Goal: Task Accomplishment & Management: Manage account settings

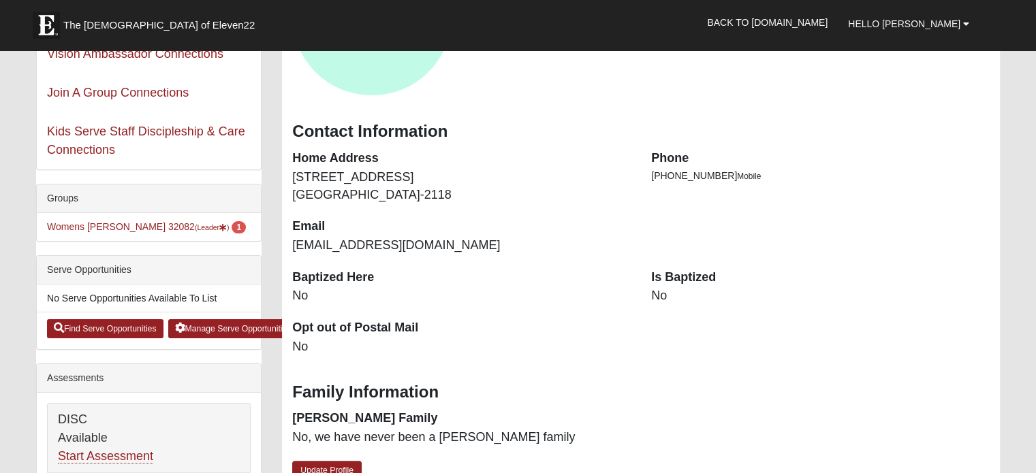
scroll to position [191, 0]
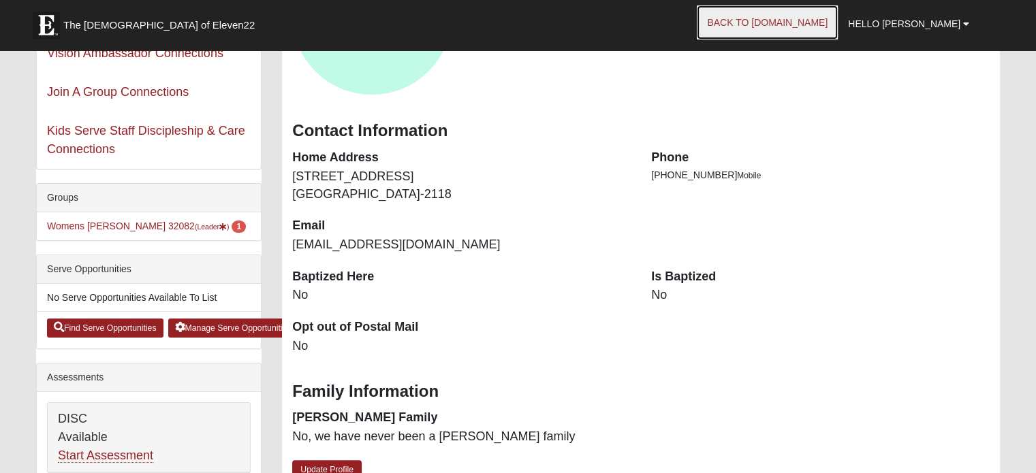
click at [823, 16] on link "Back to [DOMAIN_NAME]" at bounding box center [767, 22] width 141 height 34
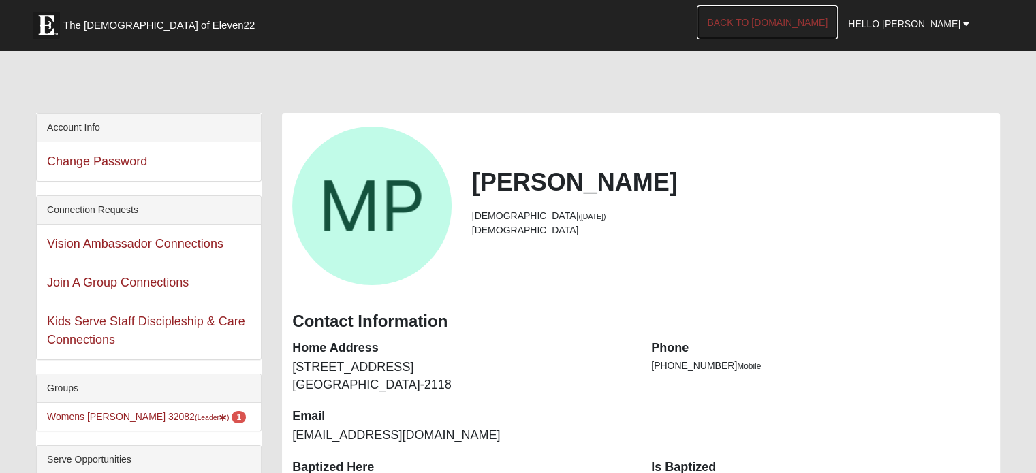
click at [828, 22] on link "Back to [DOMAIN_NAME]" at bounding box center [767, 22] width 141 height 34
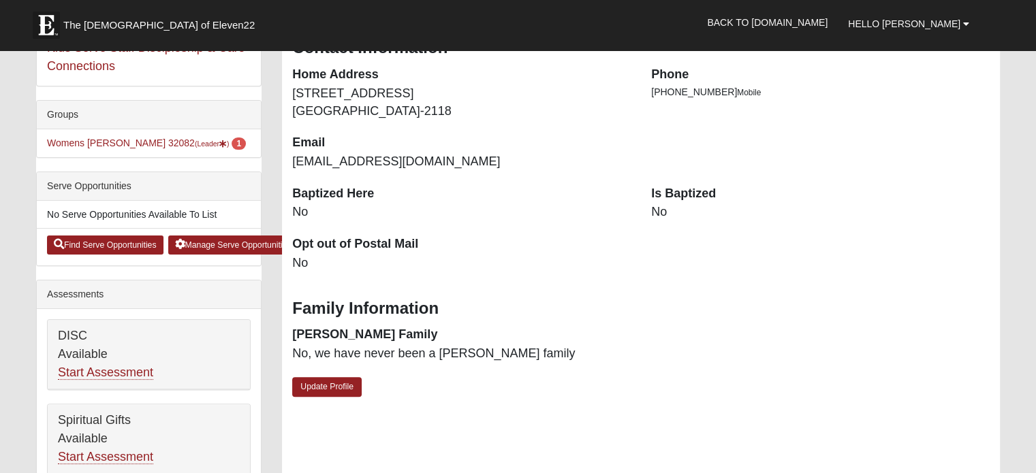
scroll to position [210, 0]
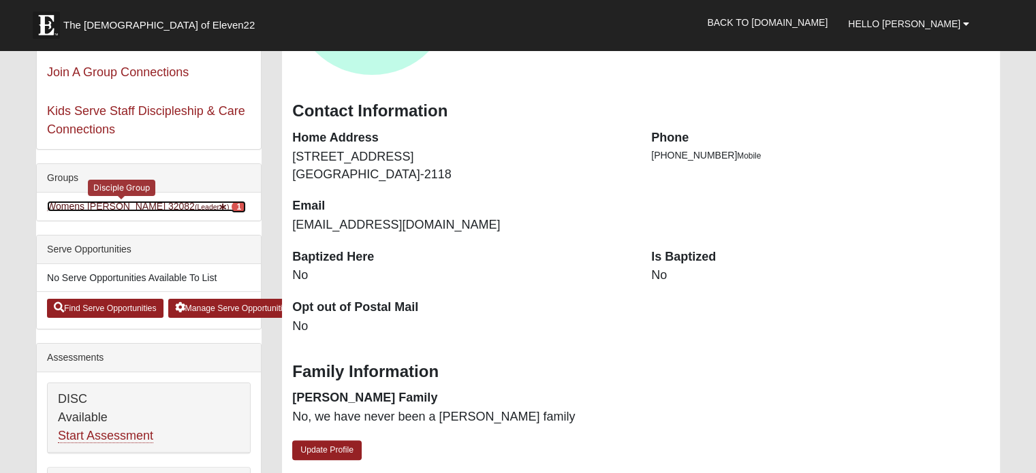
click at [87, 203] on link "Womens Paul 32082 (Leader ) 1" at bounding box center [146, 206] width 199 height 11
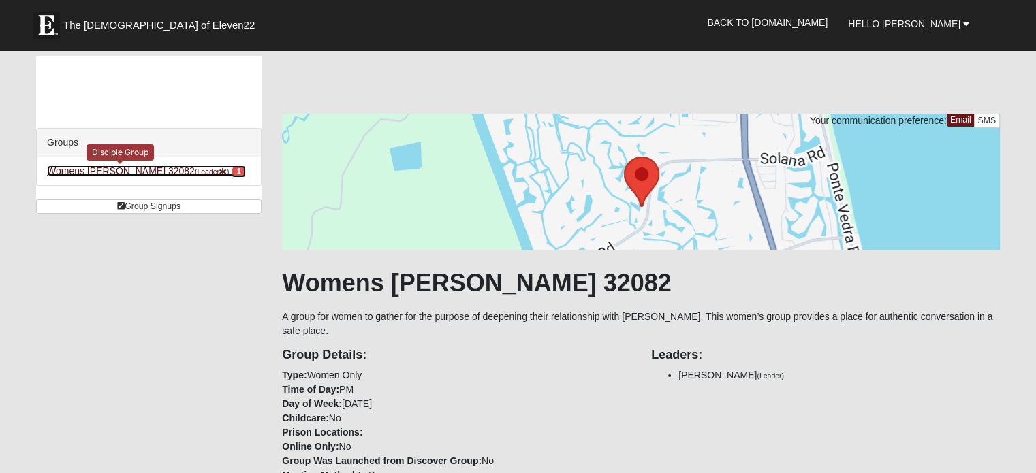
click at [232, 168] on span "1" at bounding box center [239, 172] width 14 height 12
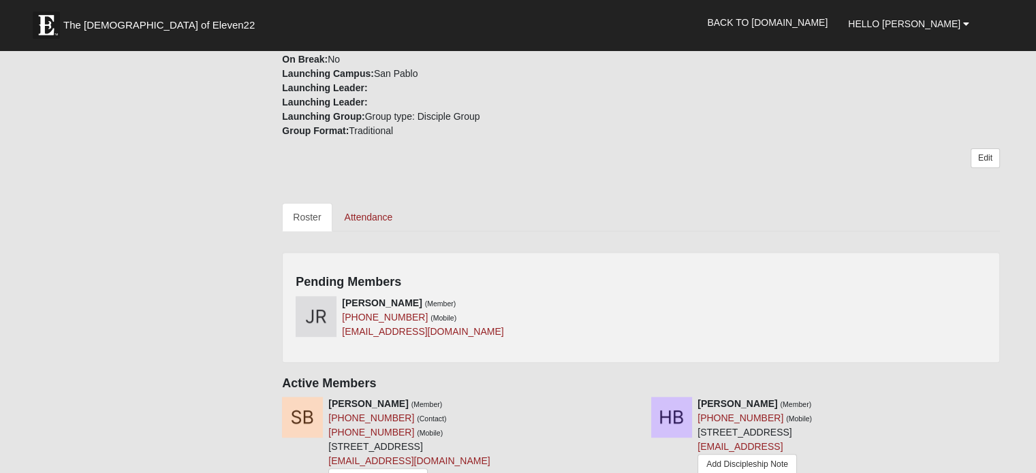
scroll to position [527, 0]
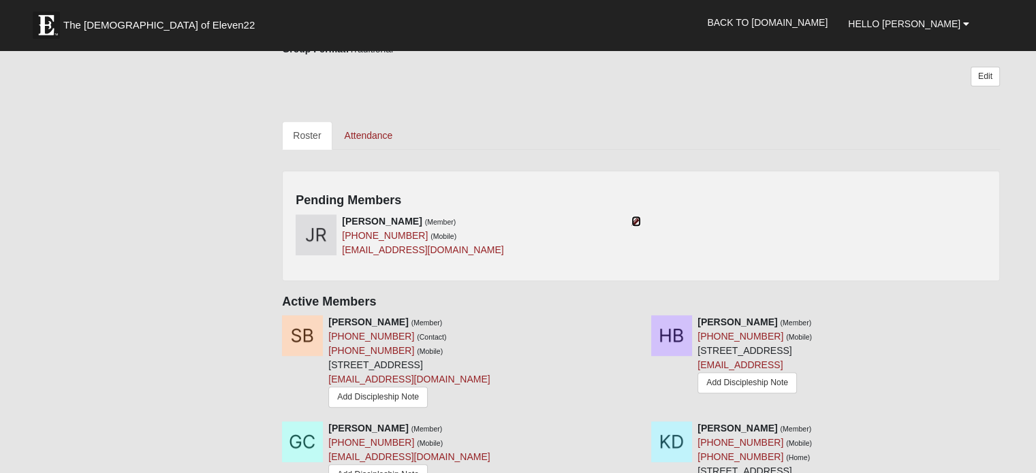
click at [633, 223] on icon at bounding box center [636, 222] width 10 height 10
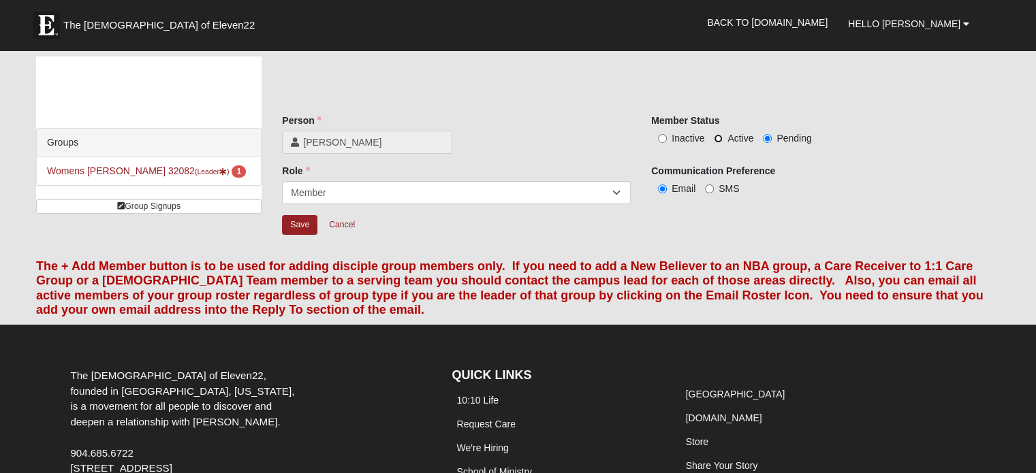
click at [717, 134] on input "Active" at bounding box center [718, 138] width 9 height 9
radio input "true"
click at [302, 226] on input "Save" at bounding box center [299, 225] width 35 height 20
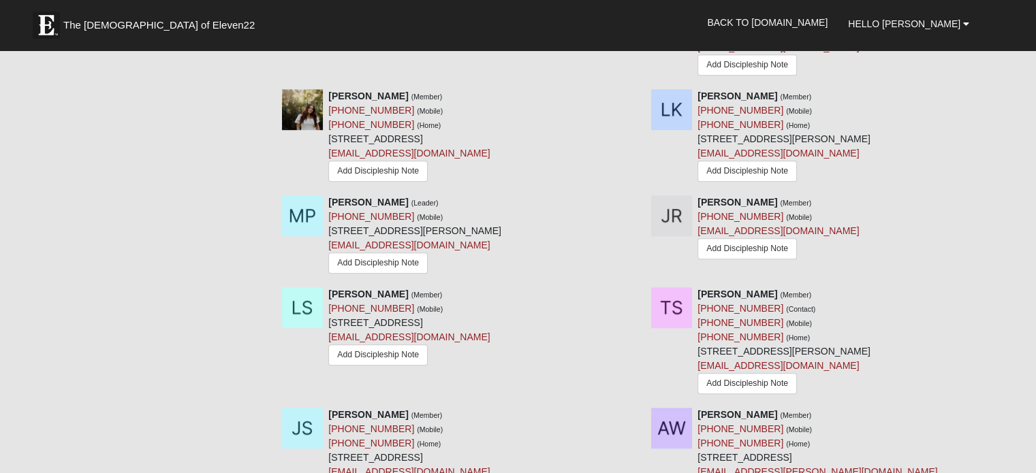
scroll to position [834, 0]
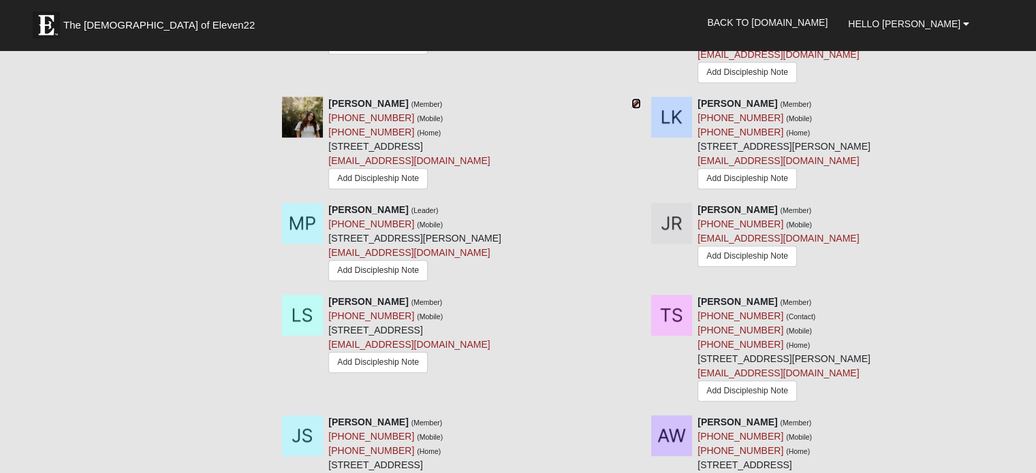
click at [633, 100] on icon at bounding box center [636, 104] width 10 height 10
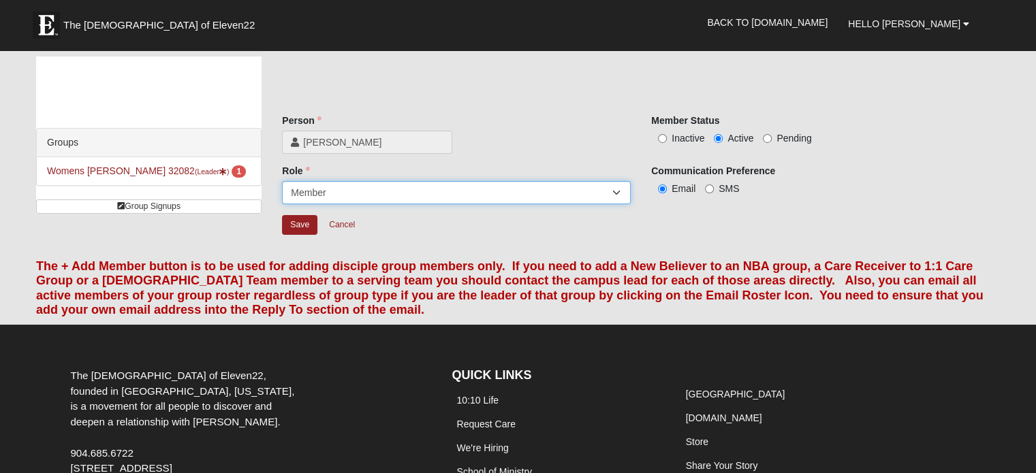
click at [616, 190] on select "Leader Coleader Coach Member Campus Lead Future Leader" at bounding box center [456, 192] width 349 height 23
click at [282, 181] on select "Leader Coleader Coach Member Campus Lead Future Leader" at bounding box center [456, 192] width 349 height 23
click at [662, 136] on input "Inactive" at bounding box center [662, 138] width 9 height 9
radio input "true"
click at [291, 222] on input "Save" at bounding box center [299, 225] width 35 height 20
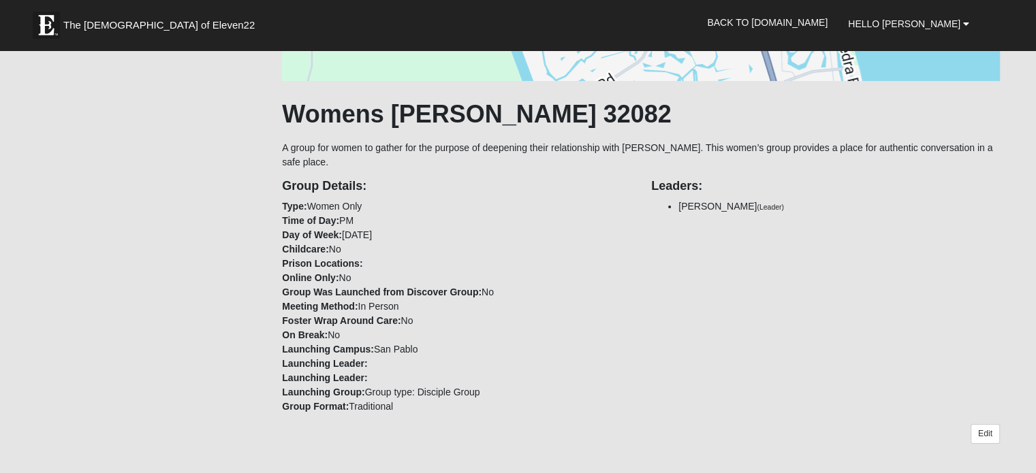
scroll to position [191, 0]
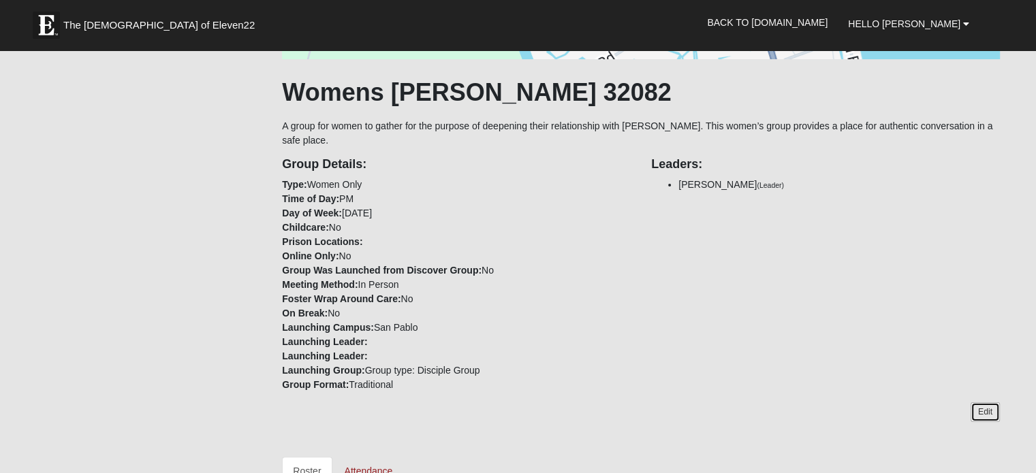
click at [988, 411] on link "Edit" at bounding box center [985, 413] width 29 height 20
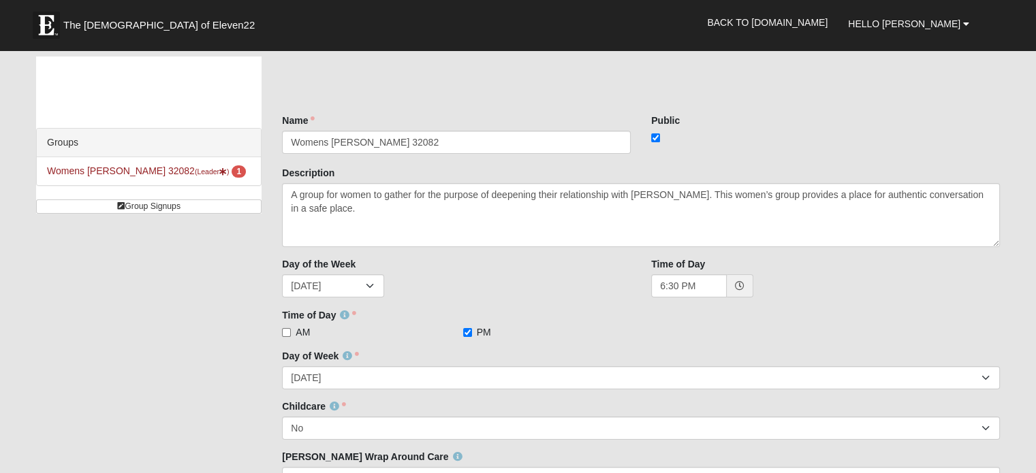
scroll to position [411, 0]
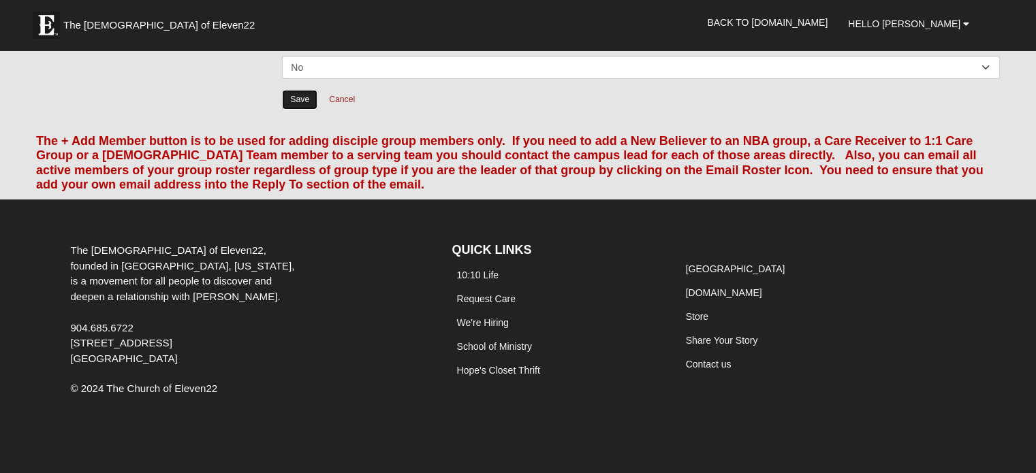
click at [296, 106] on input "Save" at bounding box center [299, 100] width 35 height 20
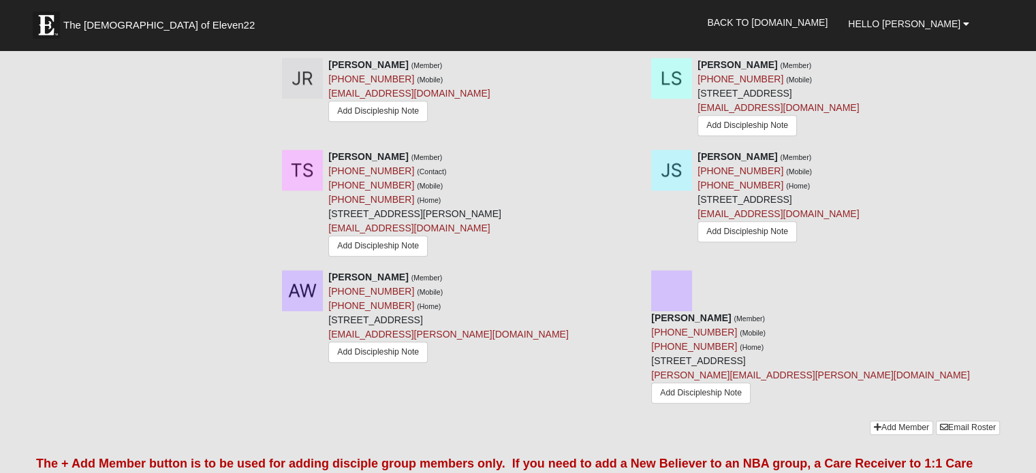
scroll to position [915, 0]
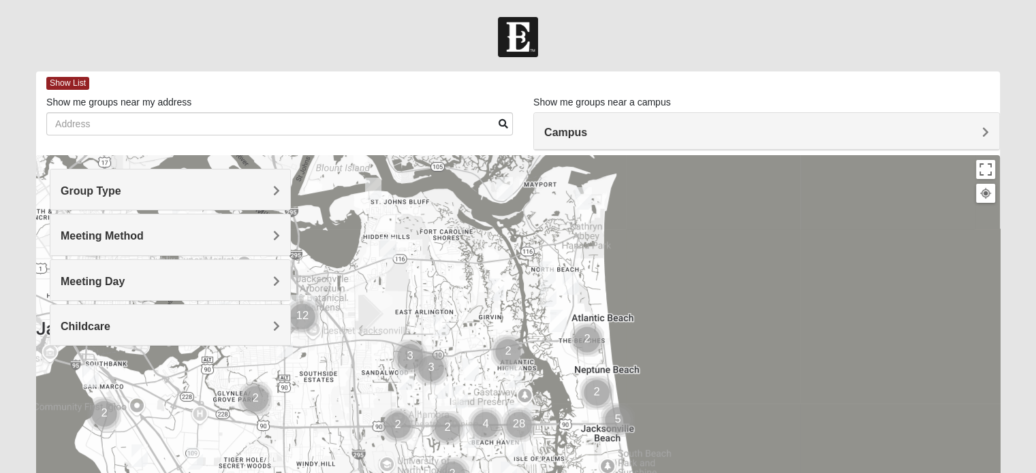
click at [280, 188] on div "Group Type" at bounding box center [170, 190] width 240 height 40
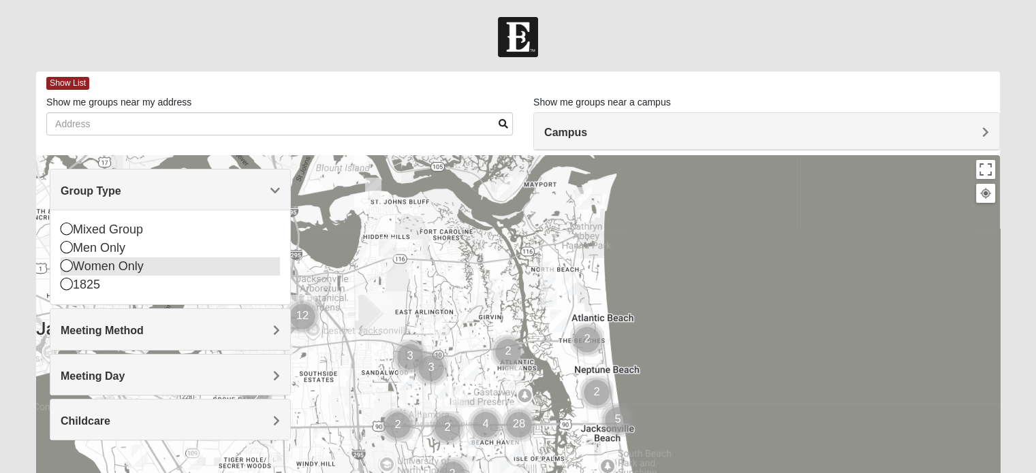
click at [67, 262] on icon at bounding box center [67, 266] width 12 height 12
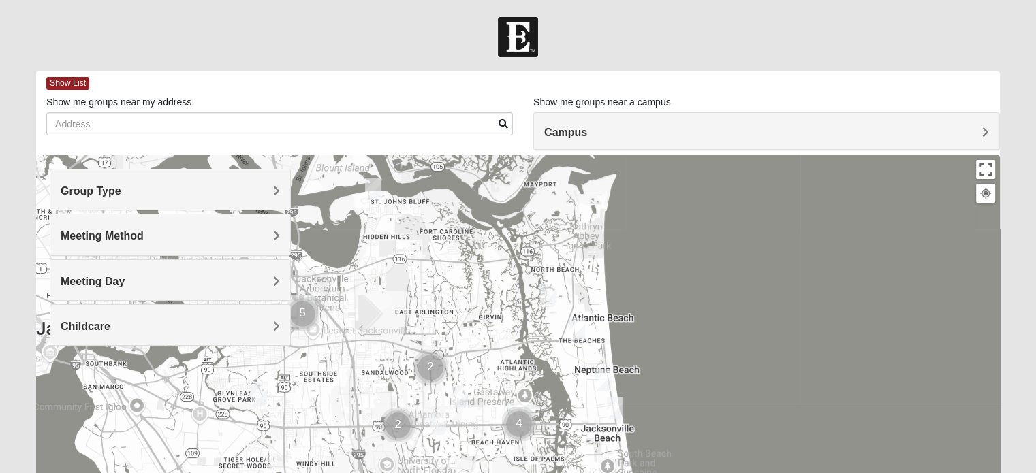
click at [271, 279] on h4 "Meeting Day" at bounding box center [170, 281] width 219 height 13
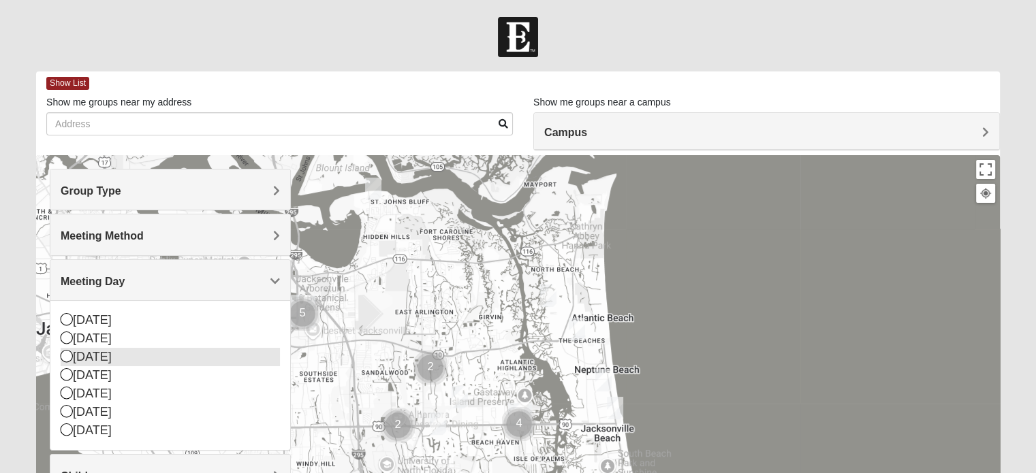
click at [67, 354] on icon at bounding box center [67, 356] width 12 height 12
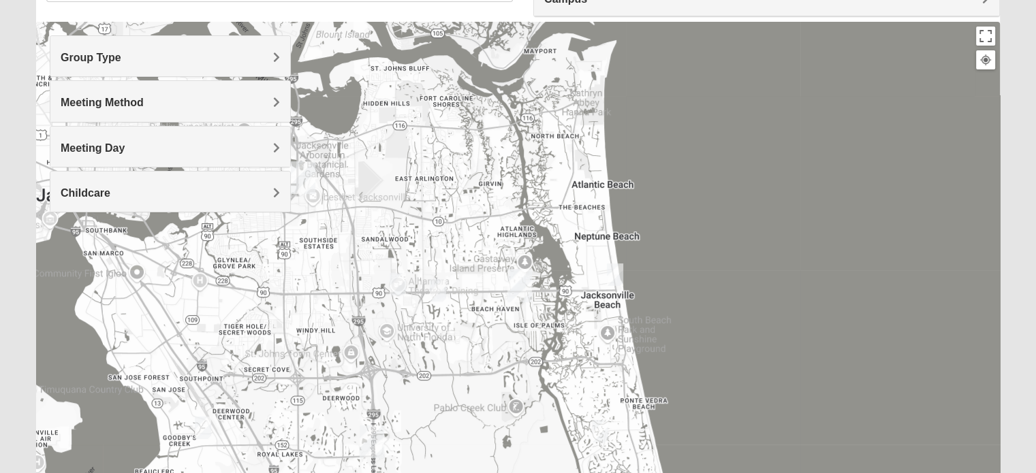
scroll to position [136, 0]
